Goal: Information Seeking & Learning: Understand process/instructions

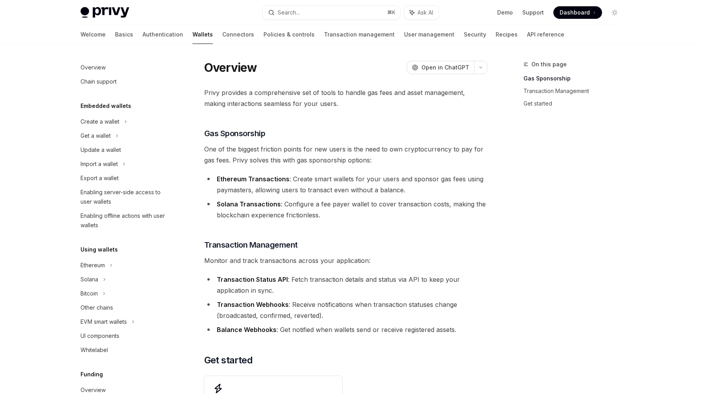
click at [531, 168] on div "On this page Gas Sponsorship Transaction Management Get started" at bounding box center [567, 227] width 119 height 335
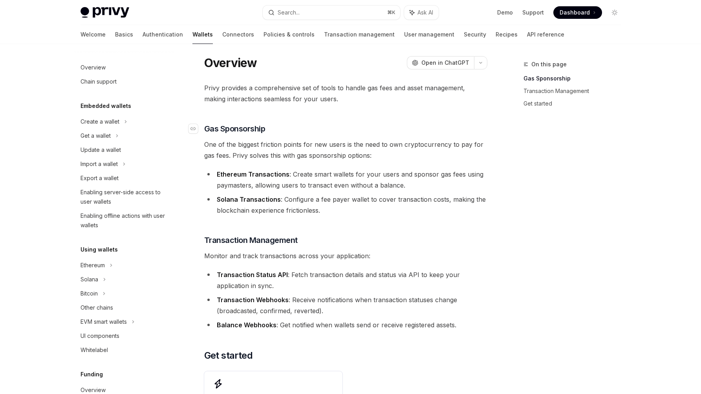
click at [255, 126] on span "Gas Sponsorship" at bounding box center [234, 128] width 61 height 11
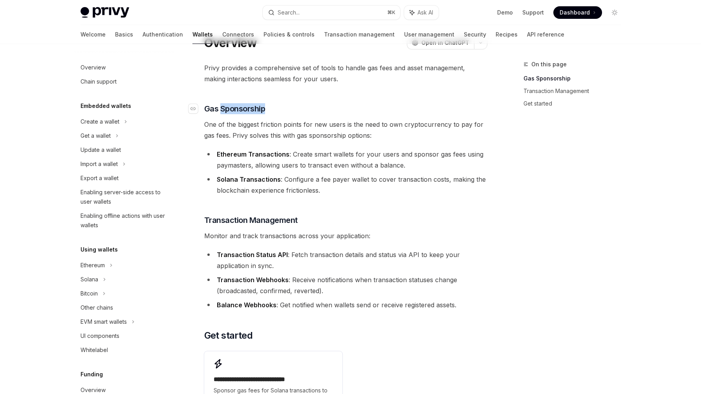
click at [255, 126] on div "Privy provides a comprehensive set of tools to handle gas fees and asset manage…" at bounding box center [345, 238] width 283 height 353
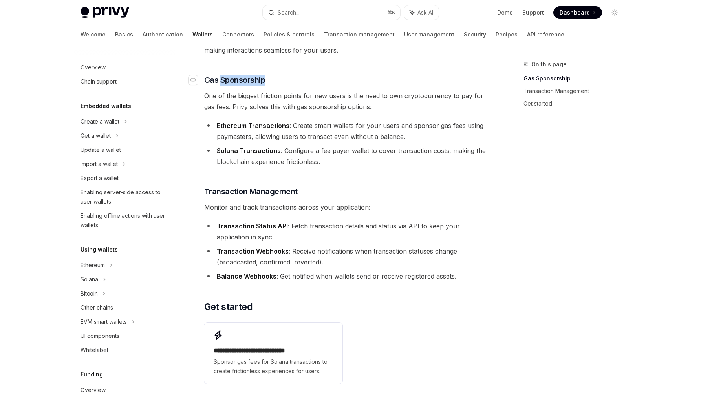
scroll to position [68, 0]
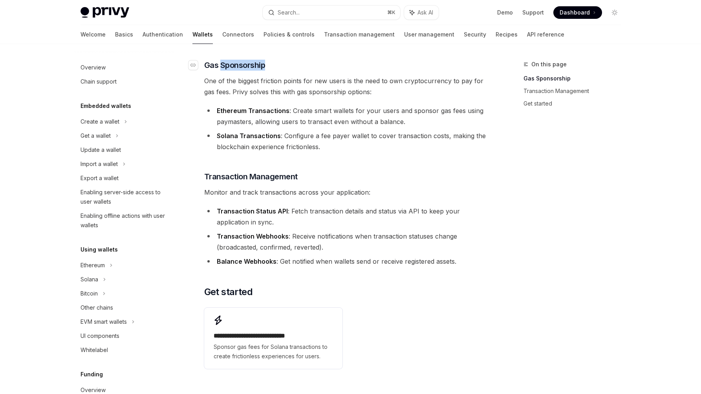
click at [236, 66] on span "Gas Sponsorship" at bounding box center [234, 65] width 61 height 11
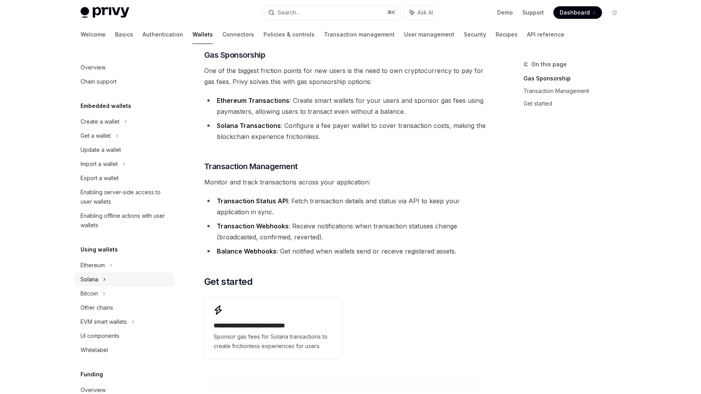
click at [93, 282] on div "Solana" at bounding box center [90, 279] width 18 height 9
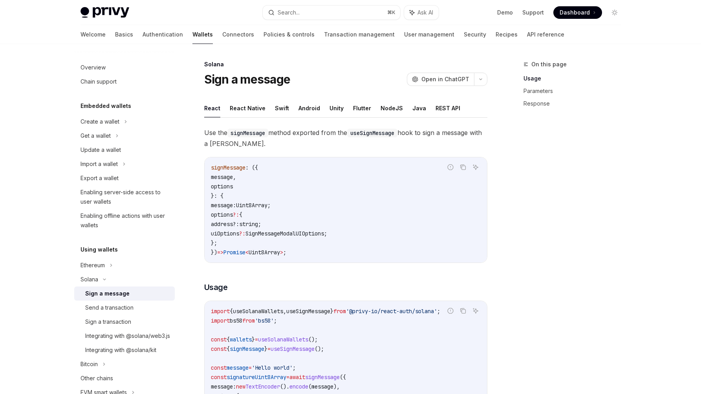
scroll to position [37, 0]
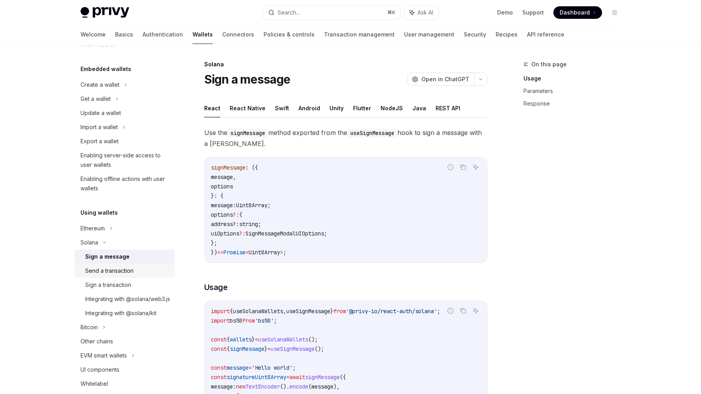
click at [136, 275] on div "Send a transaction" at bounding box center [127, 270] width 85 height 9
type textarea "*"
